Goal: Navigation & Orientation: Find specific page/section

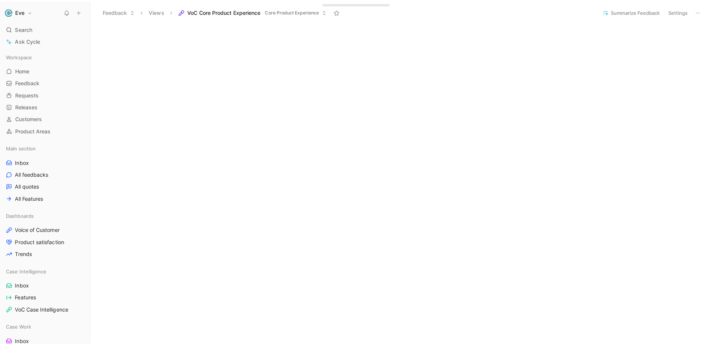
scroll to position [287, 0]
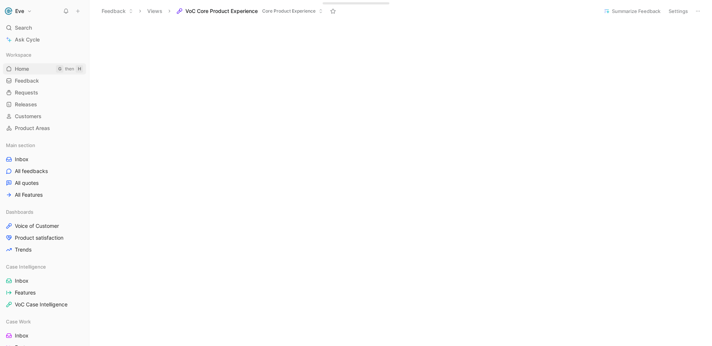
click at [27, 68] on span "Home" at bounding box center [22, 68] width 14 height 7
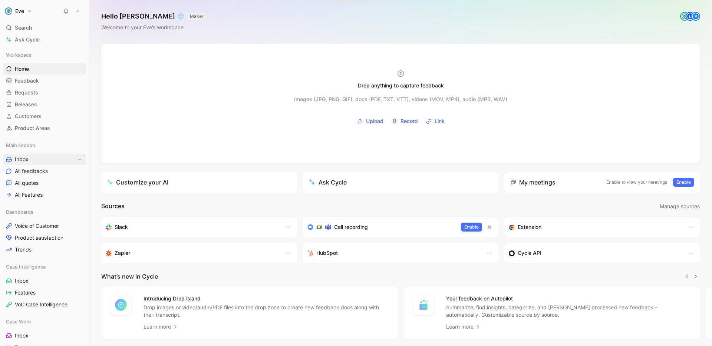
click at [24, 162] on span "Inbox" at bounding box center [22, 159] width 14 height 7
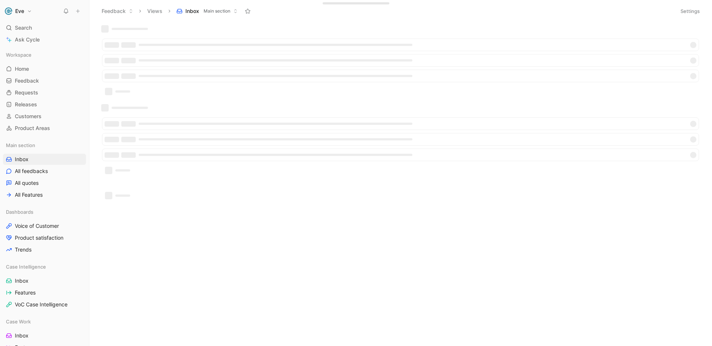
click at [243, 26] on div at bounding box center [400, 61] width 604 height 73
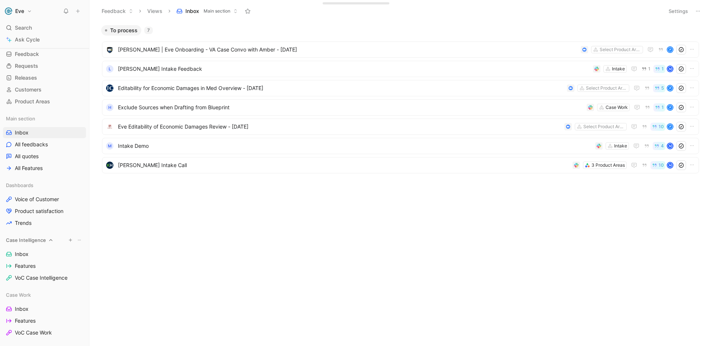
scroll to position [30, 0]
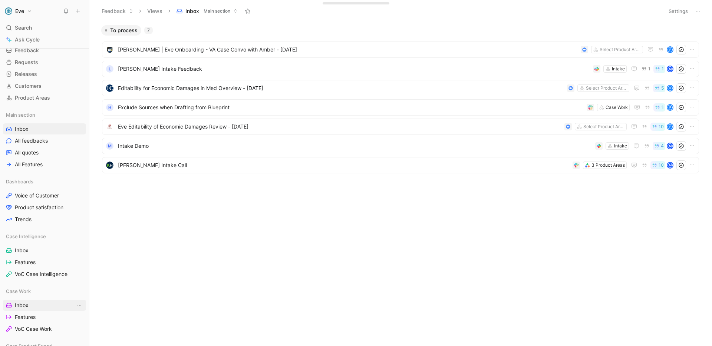
click at [21, 304] on span "Inbox" at bounding box center [22, 305] width 14 height 7
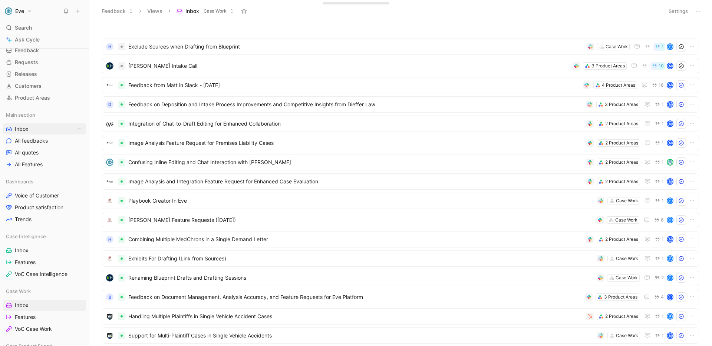
click at [31, 129] on link "Inbox" at bounding box center [44, 128] width 83 height 11
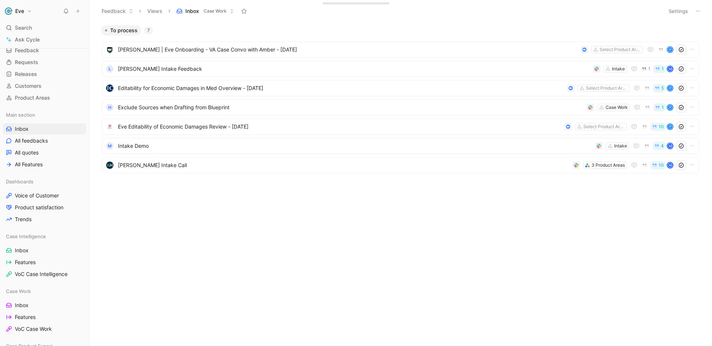
click at [272, 233] on div "To process 7 [PERSON_NAME] | Eve Onboarding - VA Case Convo with Amber - [DATE]…" at bounding box center [400, 185] width 612 height 321
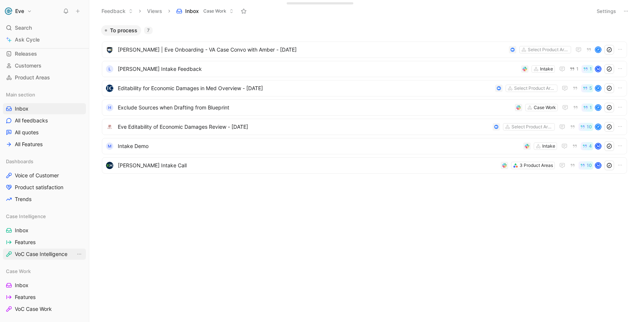
scroll to position [53, 0]
click at [32, 239] on span "Features" at bounding box center [25, 239] width 21 height 7
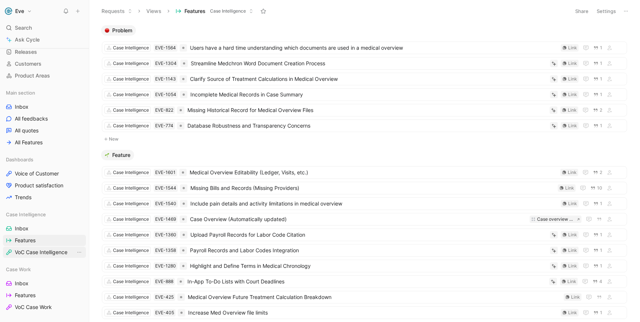
click at [46, 250] on span "VoC Case Intelligence" at bounding box center [41, 251] width 53 height 7
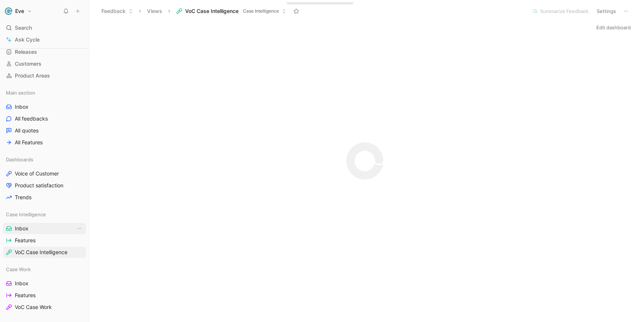
click at [31, 229] on link "Inbox" at bounding box center [44, 228] width 83 height 11
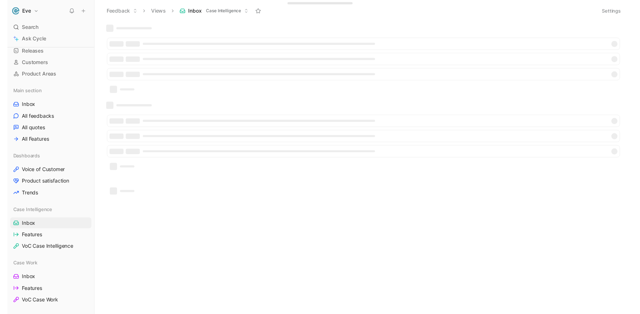
scroll to position [51, 0]
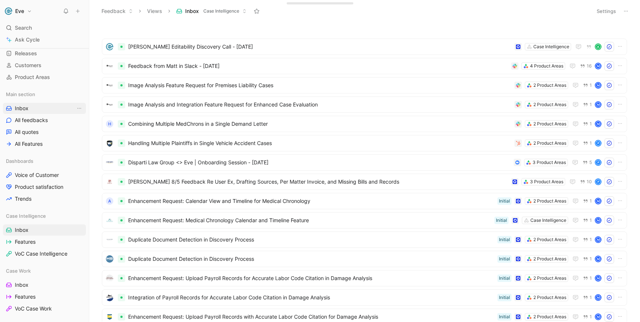
click at [30, 107] on link "Inbox" at bounding box center [44, 108] width 83 height 11
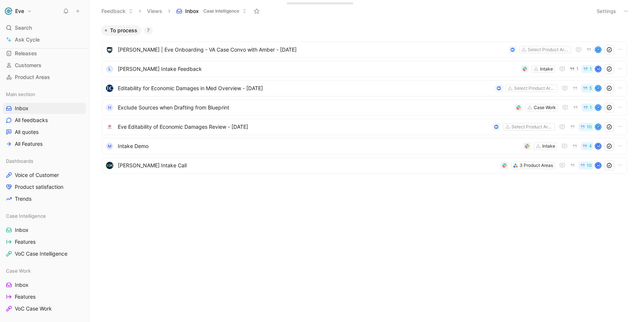
click at [270, 216] on div "To process 7 [PERSON_NAME] | Eve Onboarding - VA Case Convo with Amber - [DATE]…" at bounding box center [364, 173] width 540 height 297
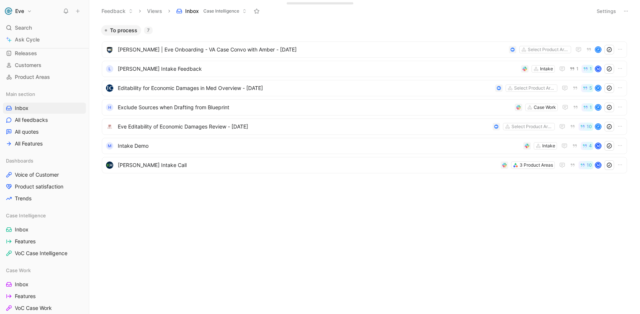
click at [235, 242] on div "To process 7 [PERSON_NAME] | Eve Onboarding - VA Case Convo with Amber - [DATE]…" at bounding box center [364, 169] width 540 height 289
